Goal: Task Accomplishment & Management: Manage account settings

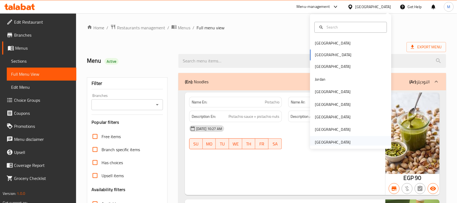
click at [342, 141] on div "[GEOGRAPHIC_DATA]" at bounding box center [333, 142] width 36 height 6
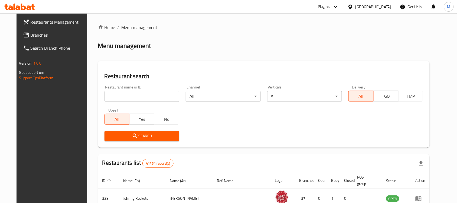
click at [31, 37] on span "Branches" at bounding box center [60, 35] width 58 height 7
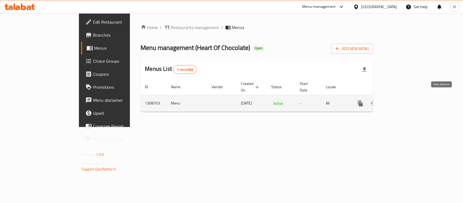
click at [402, 101] on icon "enhanced table" at bounding box center [399, 103] width 7 height 7
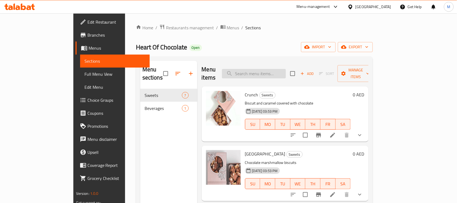
click at [282, 72] on input "search" at bounding box center [254, 73] width 64 height 9
paste input "مكس بكس"
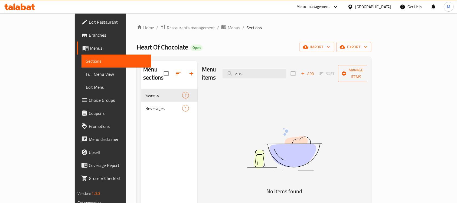
type input "م"
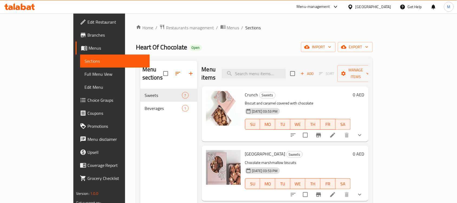
click at [85, 72] on span "Full Menu View" at bounding box center [115, 74] width 61 height 7
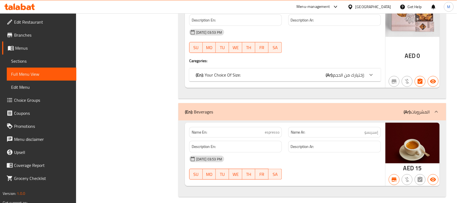
scroll to position [700, 0]
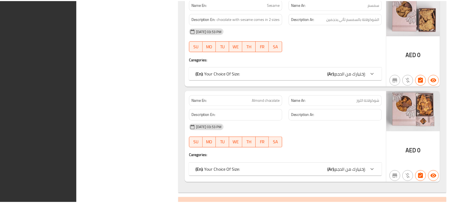
scroll to position [693, 0]
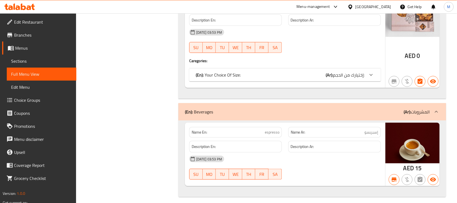
click at [36, 21] on span "Edit Restaurant" at bounding box center [43, 22] width 58 height 7
